Goal: Contribute content

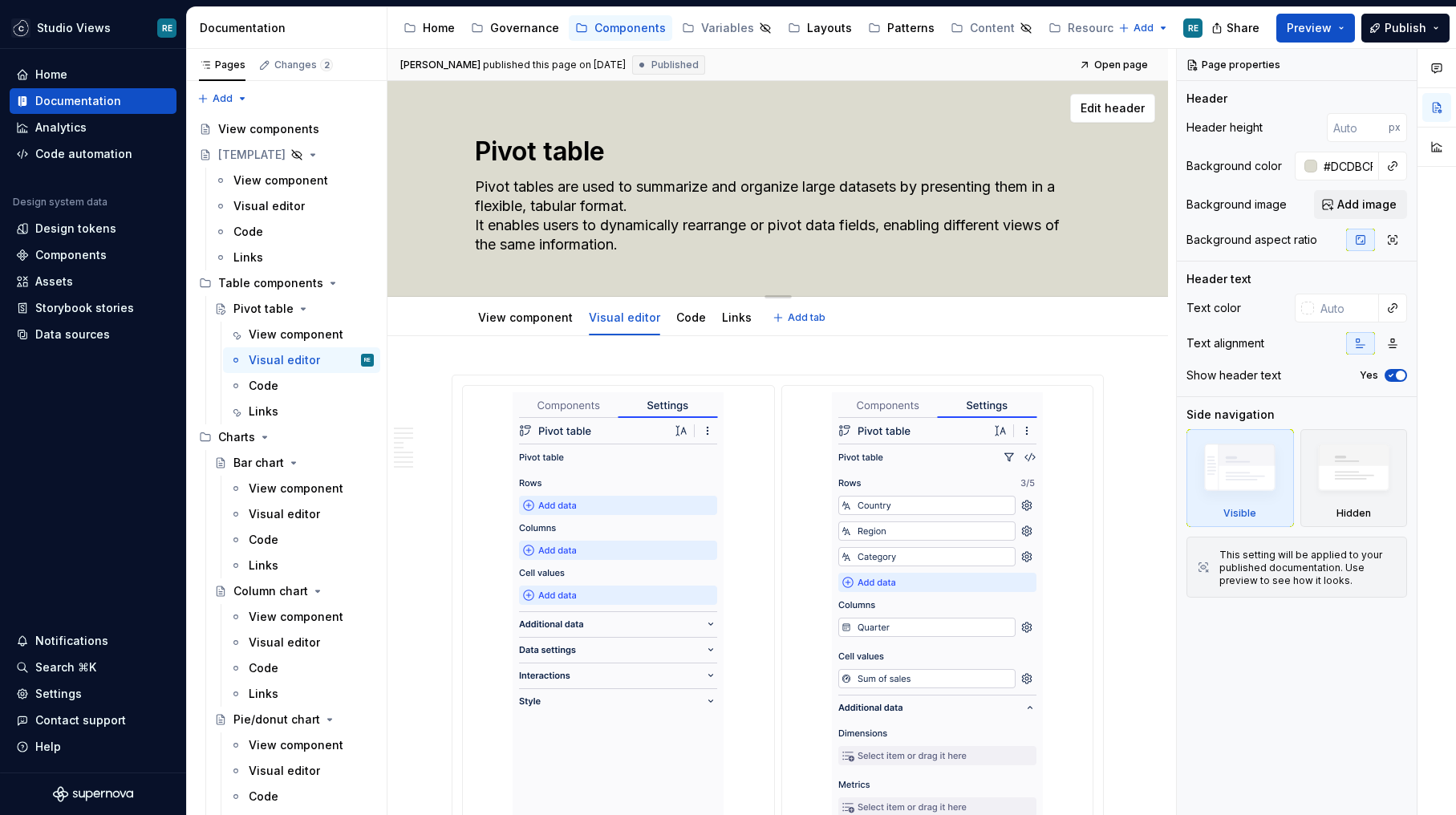
click at [881, 234] on textarea "Pivot tables are used to summarize and organize large datasets by presenting th…" at bounding box center [774, 215] width 606 height 83
click at [531, 323] on link "View component" at bounding box center [525, 317] width 94 height 14
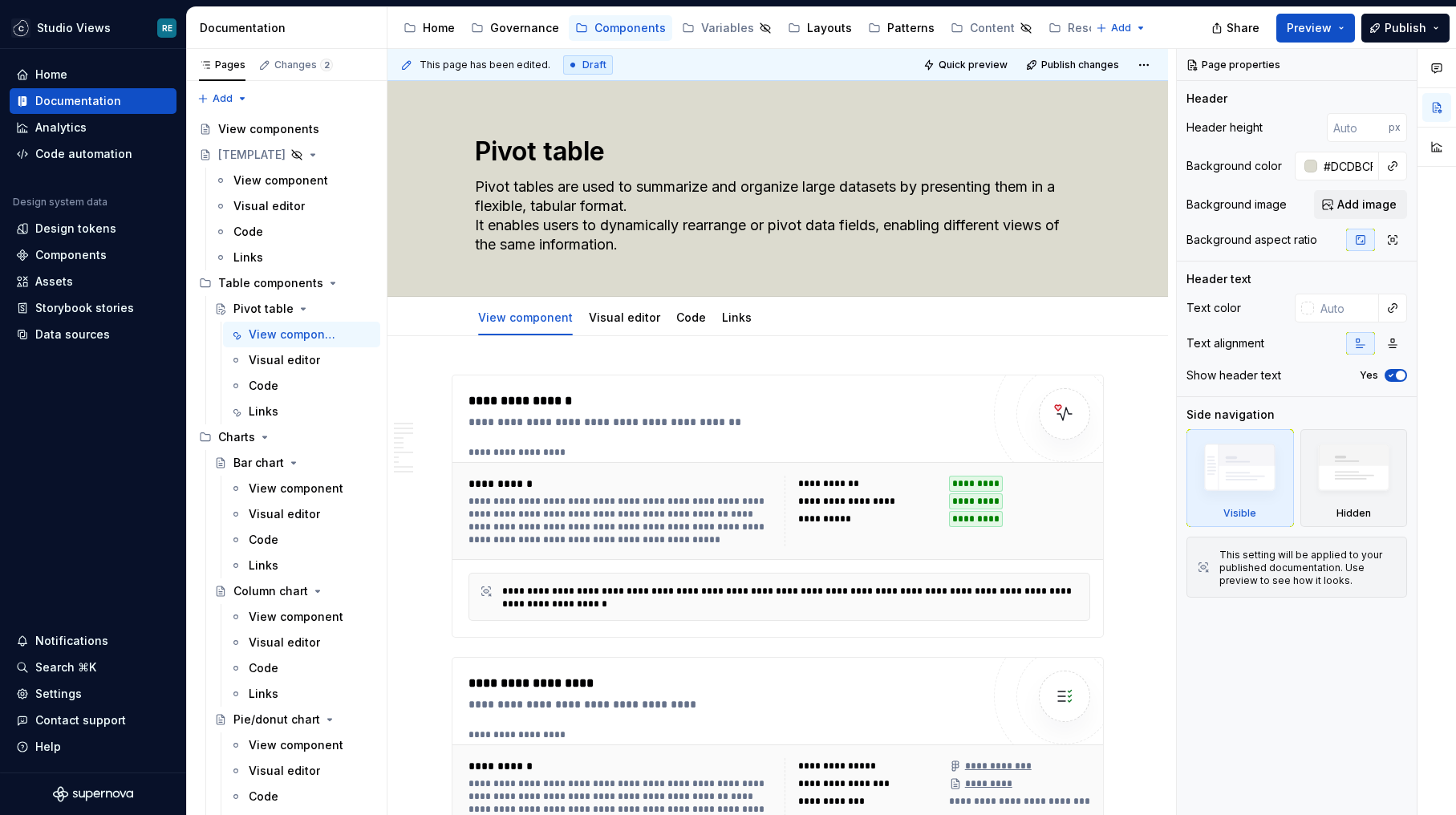
type textarea "*"
